Goal: Information Seeking & Learning: Find specific fact

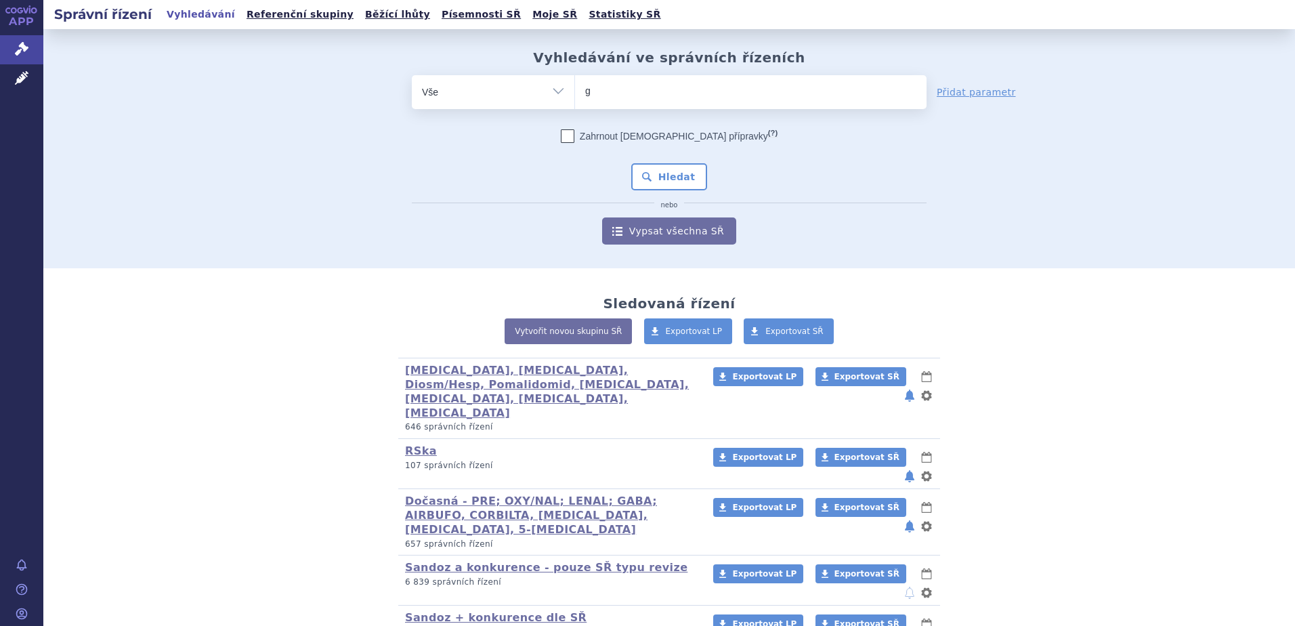
type input "ga"
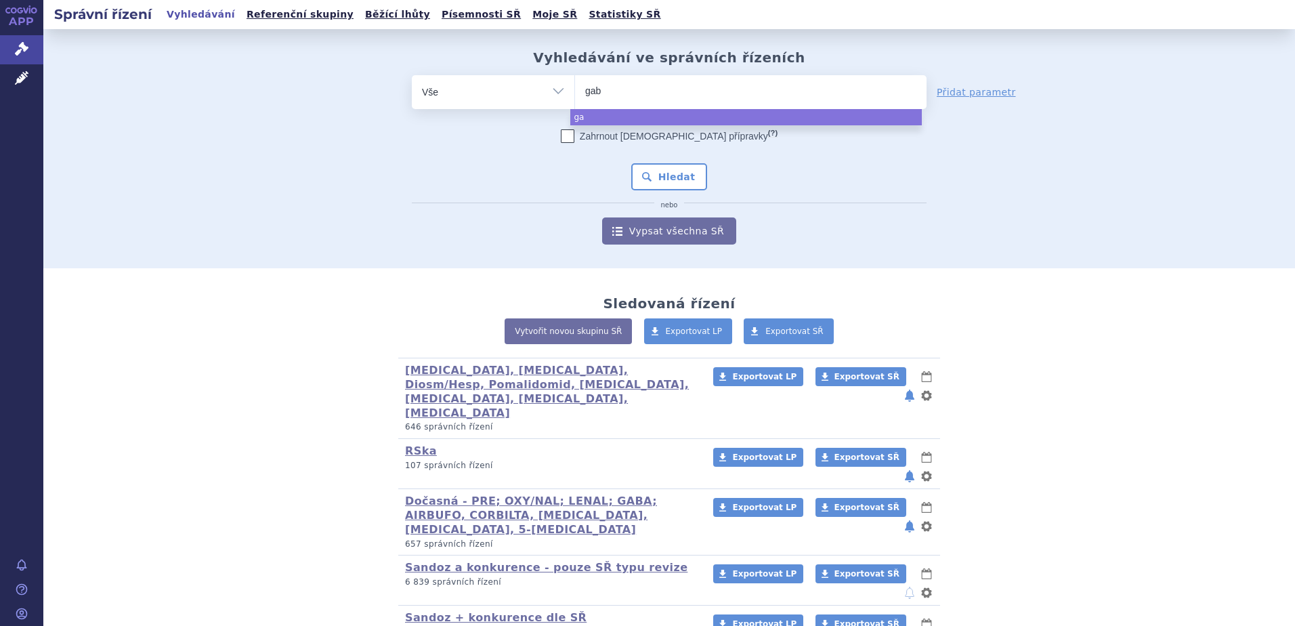
type input "gaba"
type input "gabanox"
select select "gabanox"
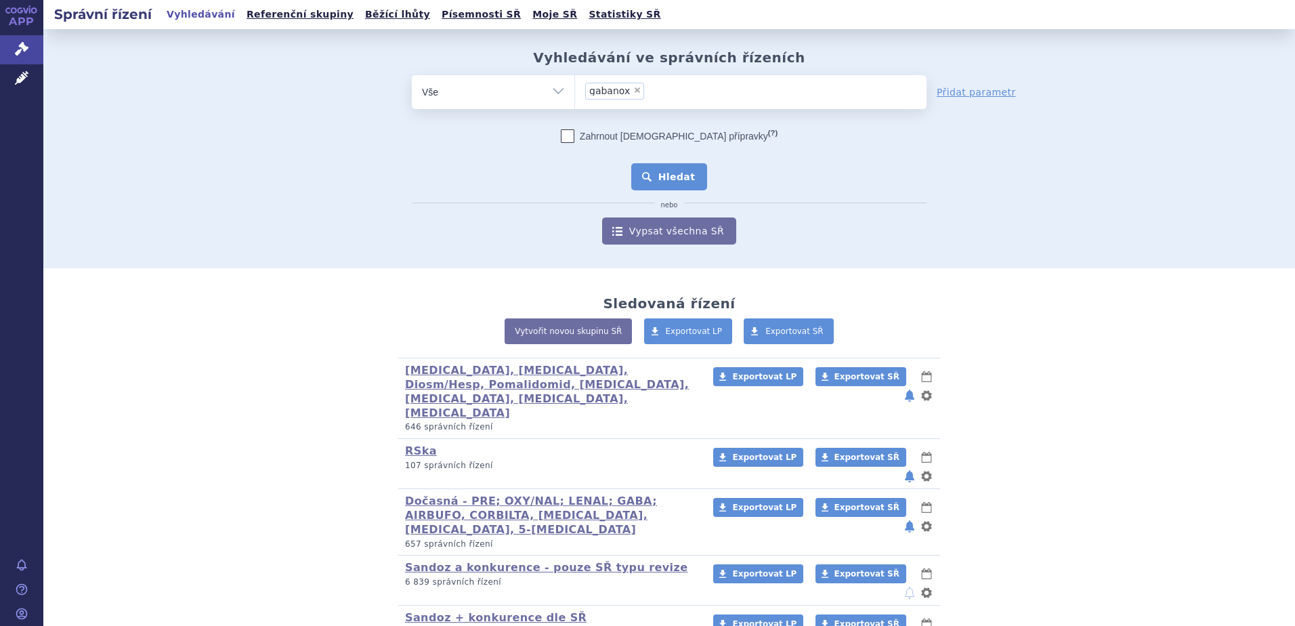
click at [686, 180] on button "Hledat" at bounding box center [669, 176] width 77 height 27
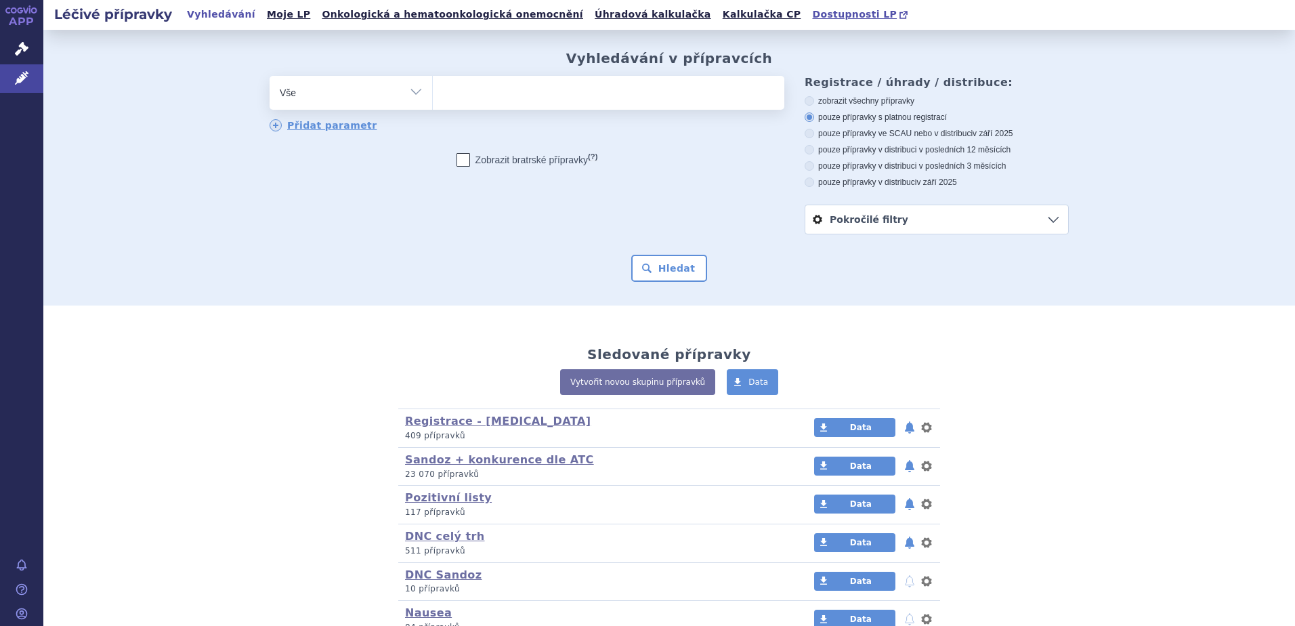
click at [812, 15] on span "Dostupnosti LP" at bounding box center [854, 14] width 85 height 11
